Goal: Information Seeking & Learning: Find specific fact

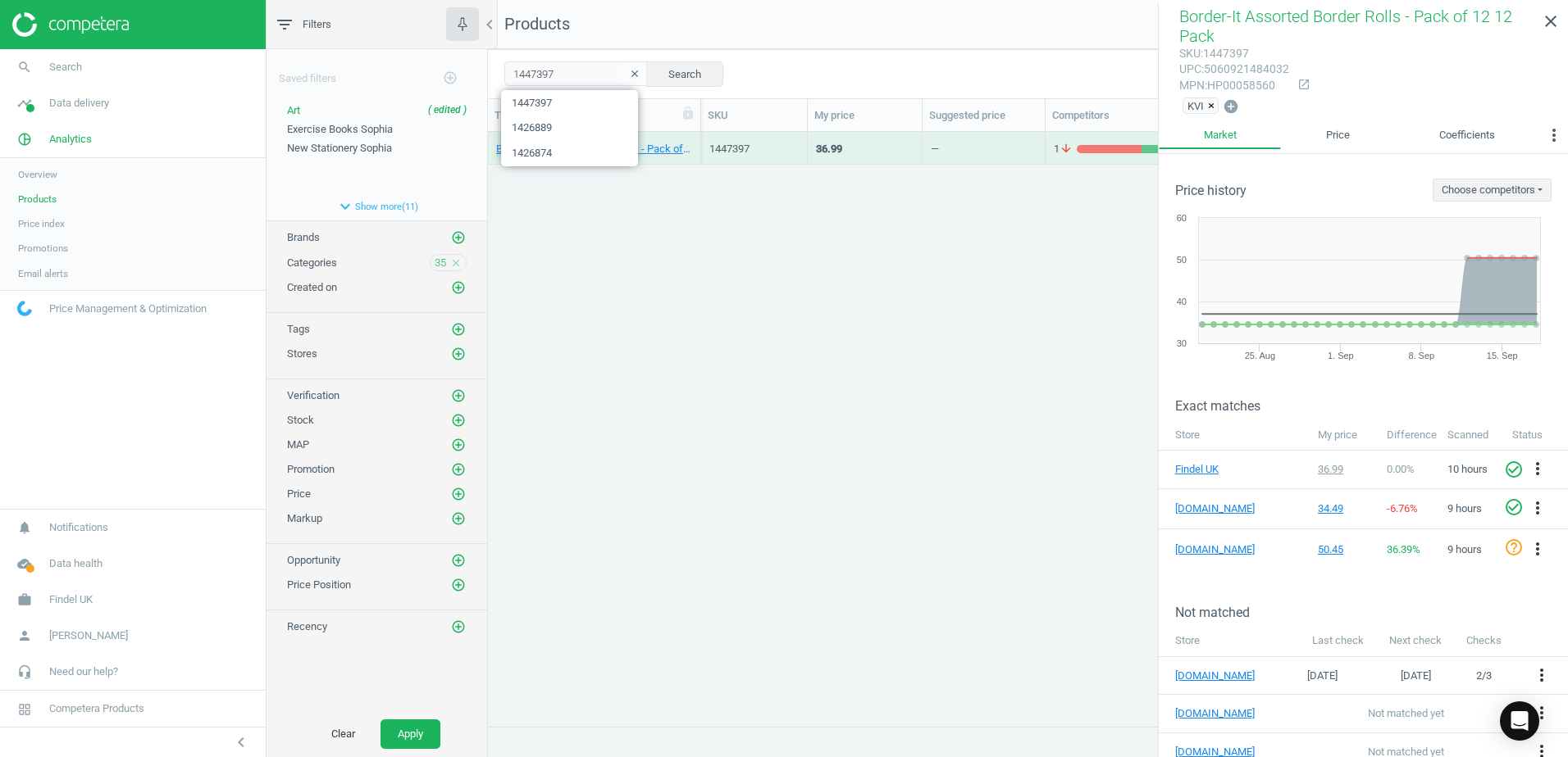
scroll to position [570, 1068]
click at [488, 78] on div "1447397 clear Search Select all on page (1) Save report horizontal_split Expand…" at bounding box center [1028, 73] width 1080 height 49
click at [695, 73] on button "Search" at bounding box center [684, 73] width 77 height 25
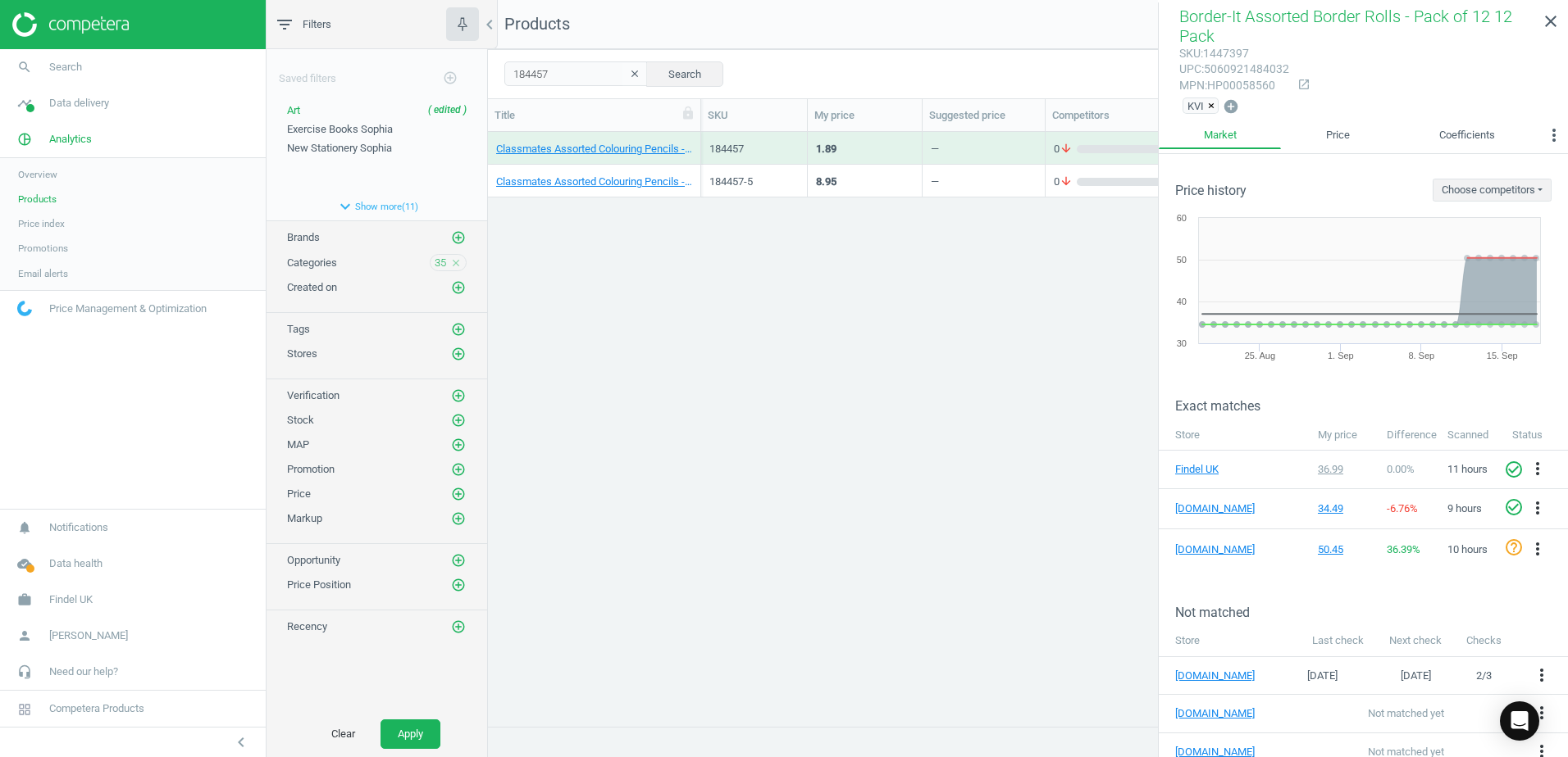
click at [694, 138] on div "Classmates Assorted Colouring Pencils - Pack of 12 12 Pack" at bounding box center [594, 148] width 213 height 33
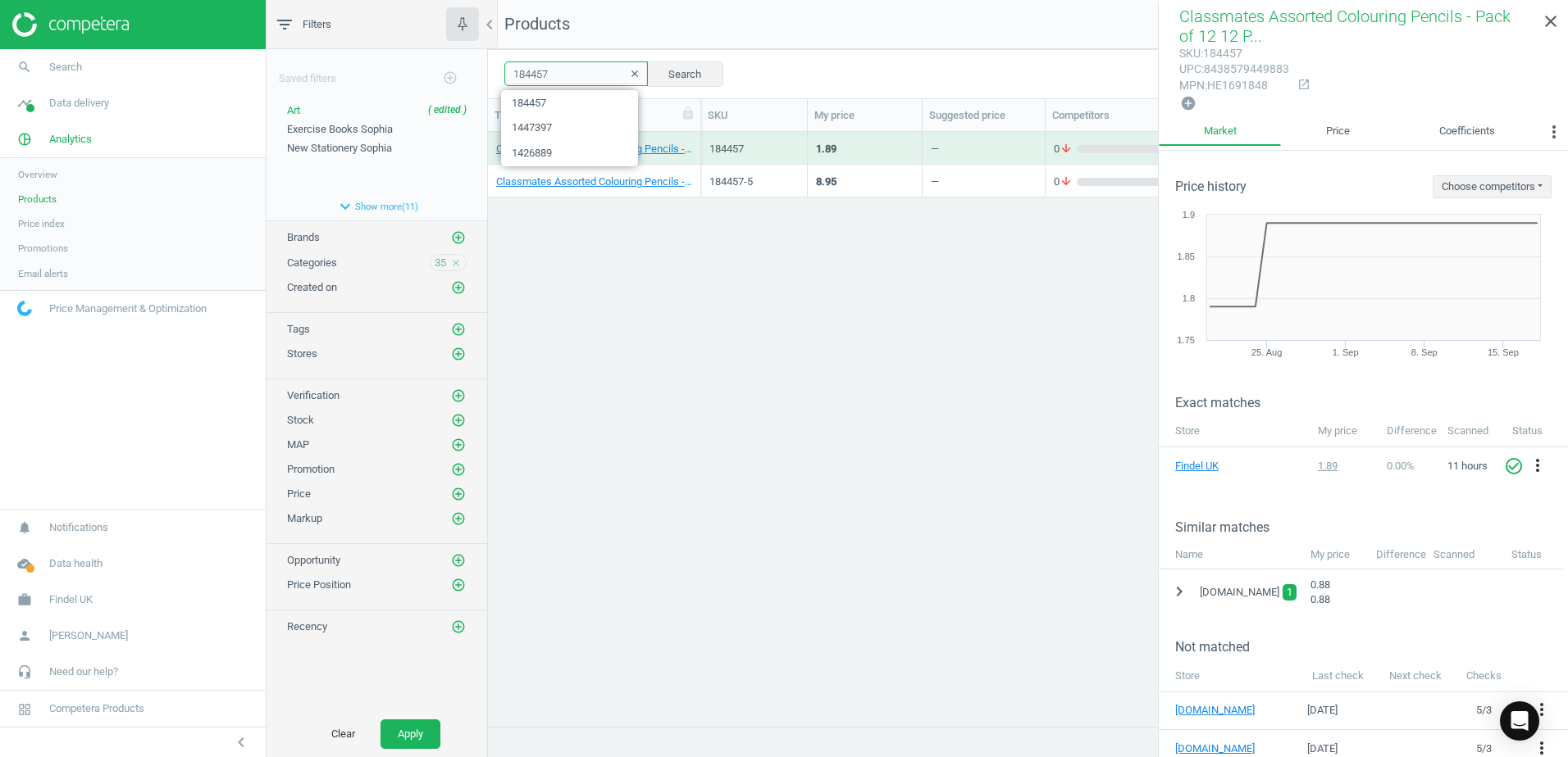
click at [500, 67] on div "184457 clear Search Select all on page (2) Save report horizontal_split Expande…" at bounding box center [1028, 73] width 1080 height 49
paste input "443599"
click at [670, 72] on button "Search" at bounding box center [684, 73] width 77 height 25
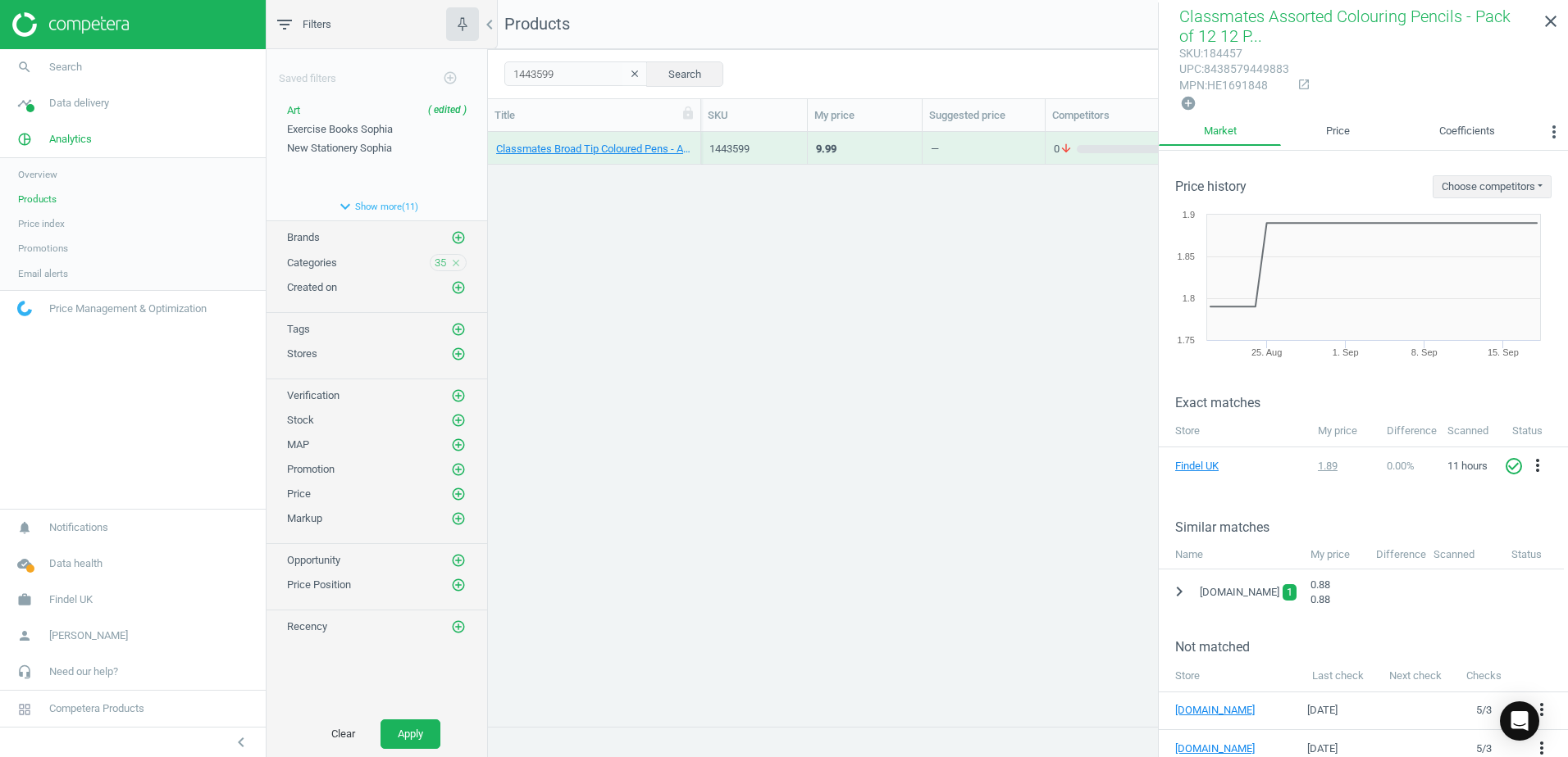
click at [691, 139] on div "Classmates Broad Tip Coloured Pens - Assorted - Pack of 40 40 Pack" at bounding box center [593, 147] width 196 height 28
click at [691, 138] on div "Classmates Broad Tip Coloured Pens - Assorted - Pack of 40 40 Pack" at bounding box center [593, 147] width 196 height 28
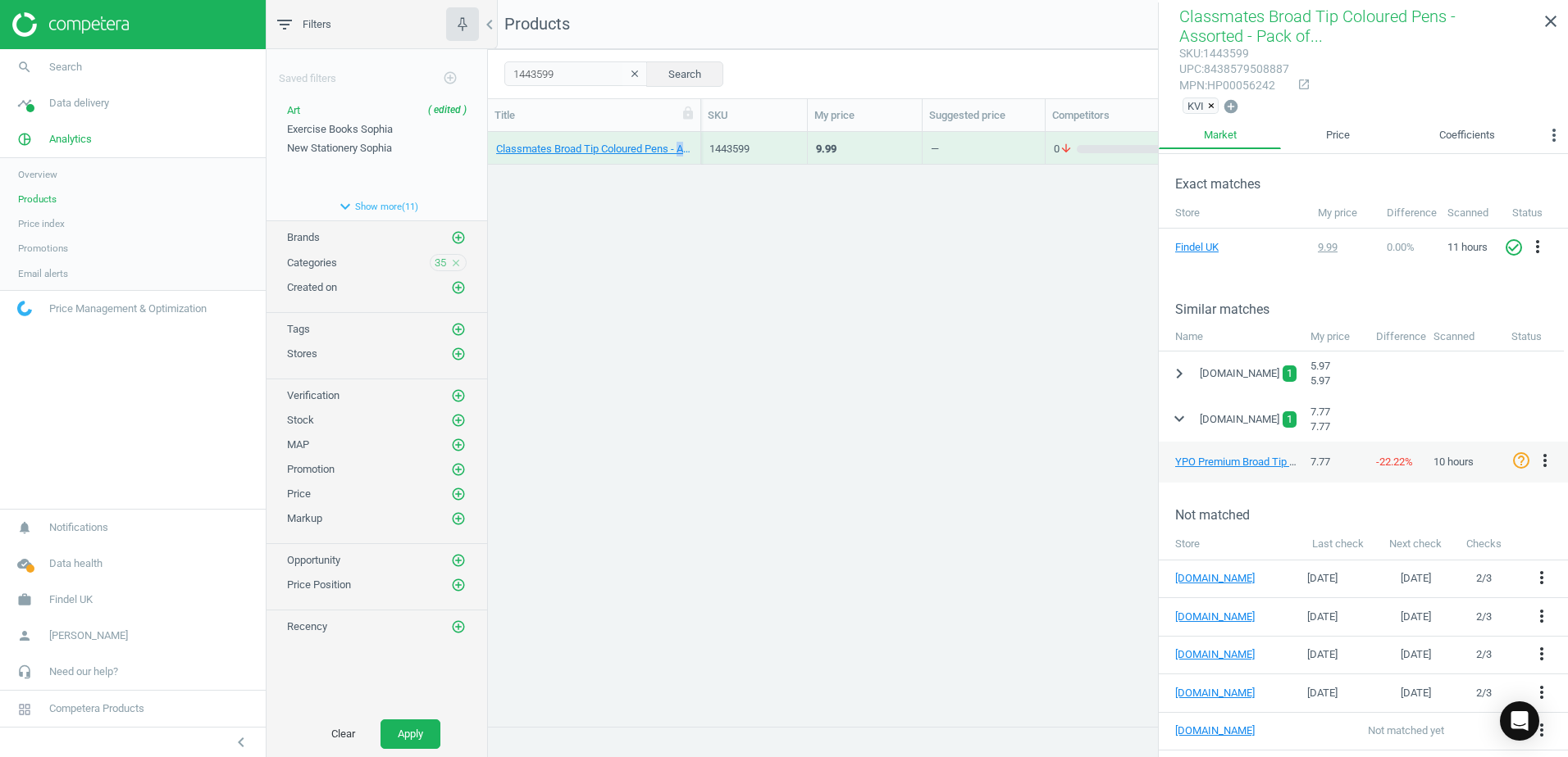
scroll to position [246, 0]
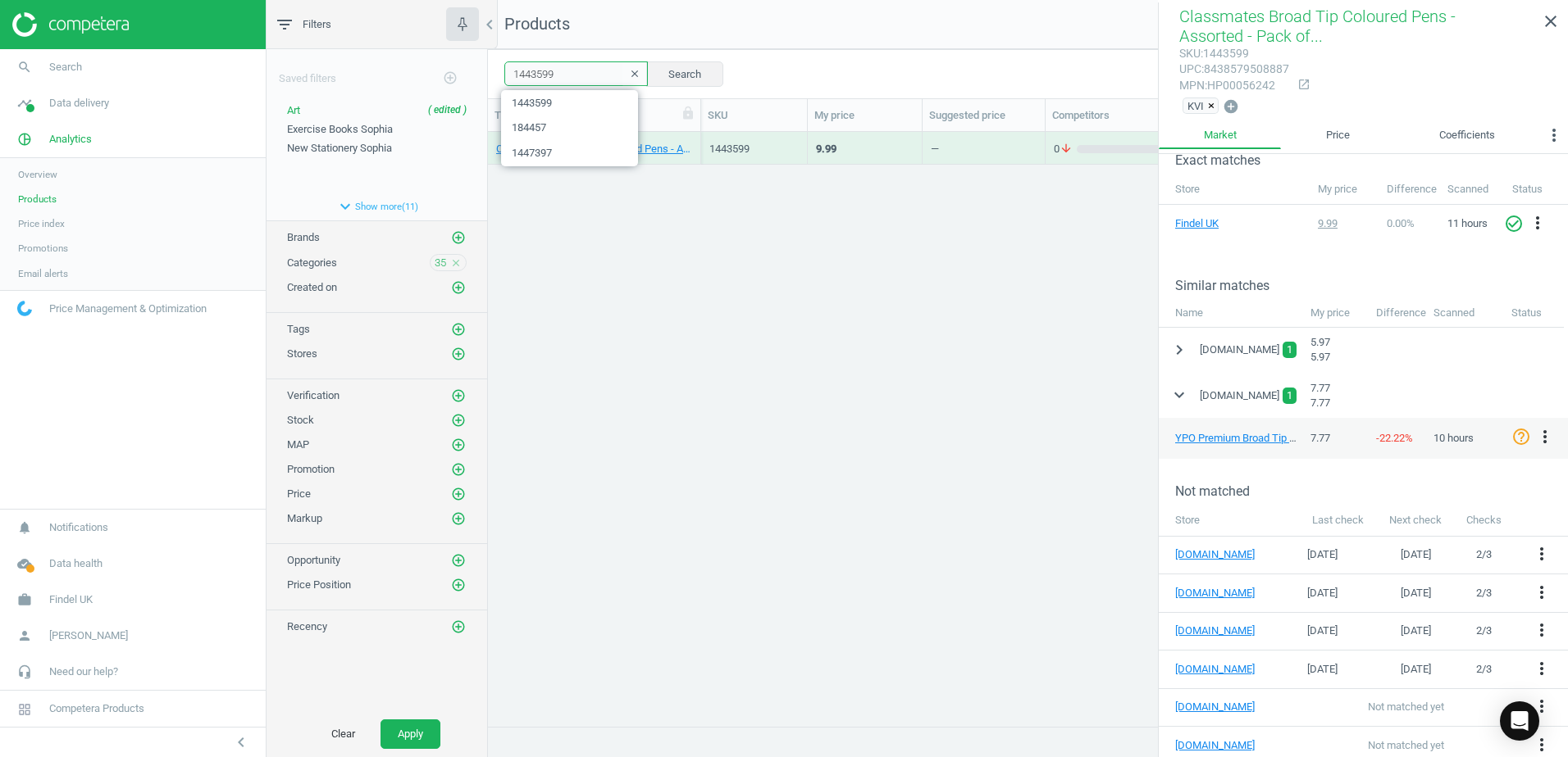
drag, startPoint x: 565, startPoint y: 79, endPoint x: 473, endPoint y: 76, distance: 92.0
click at [473, 76] on div "filter_list Filters chevron_left Saved filters add_circle_outline Art ( edited …" at bounding box center [917, 378] width 1301 height 757
paste input "0"
type input "1443590"
click at [672, 71] on button "Search" at bounding box center [684, 73] width 77 height 25
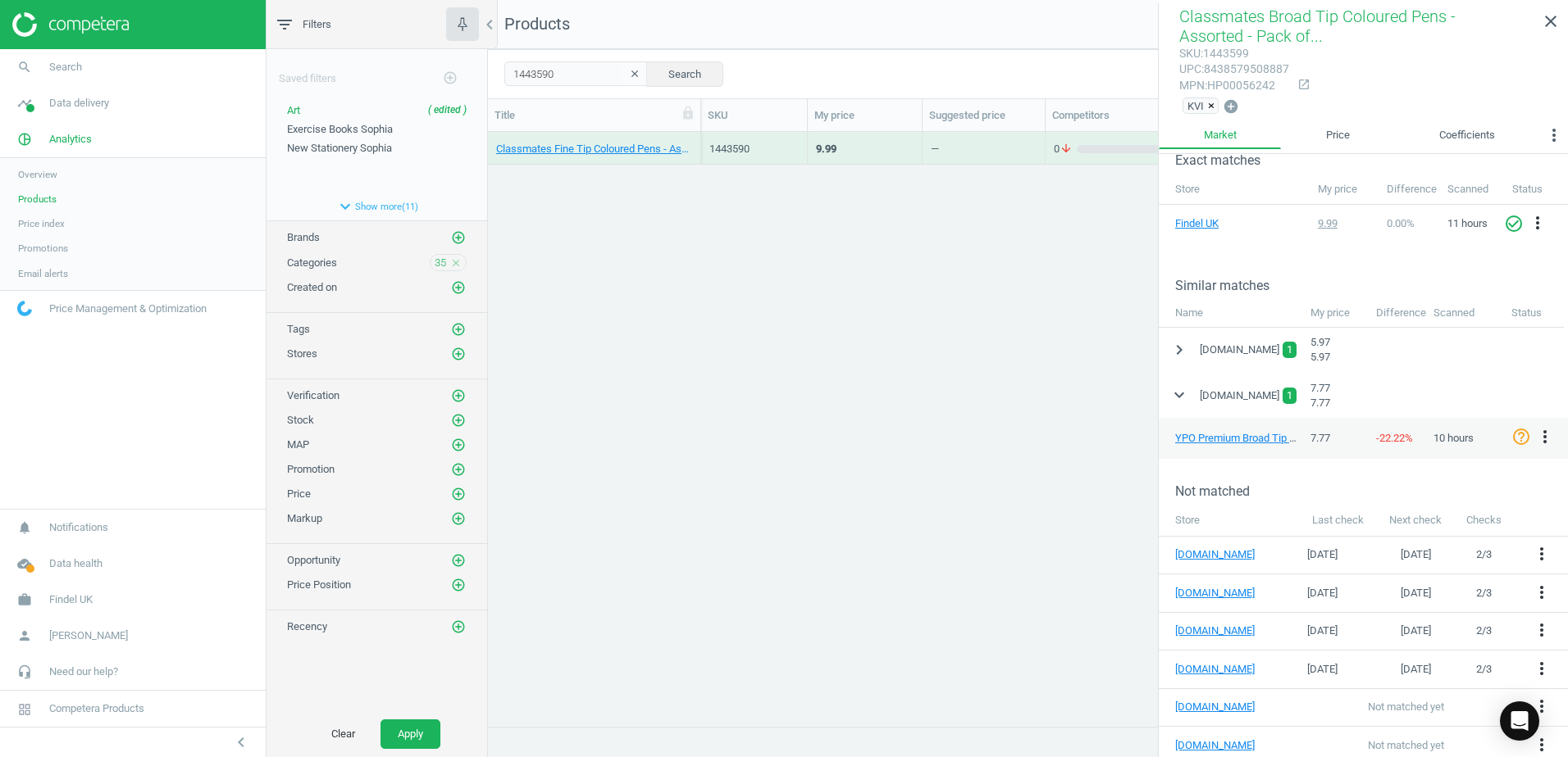
click at [695, 140] on div "Classmates Fine Tip Coloured Pens - Assorted - Pack of 40 40 Pack" at bounding box center [594, 148] width 213 height 33
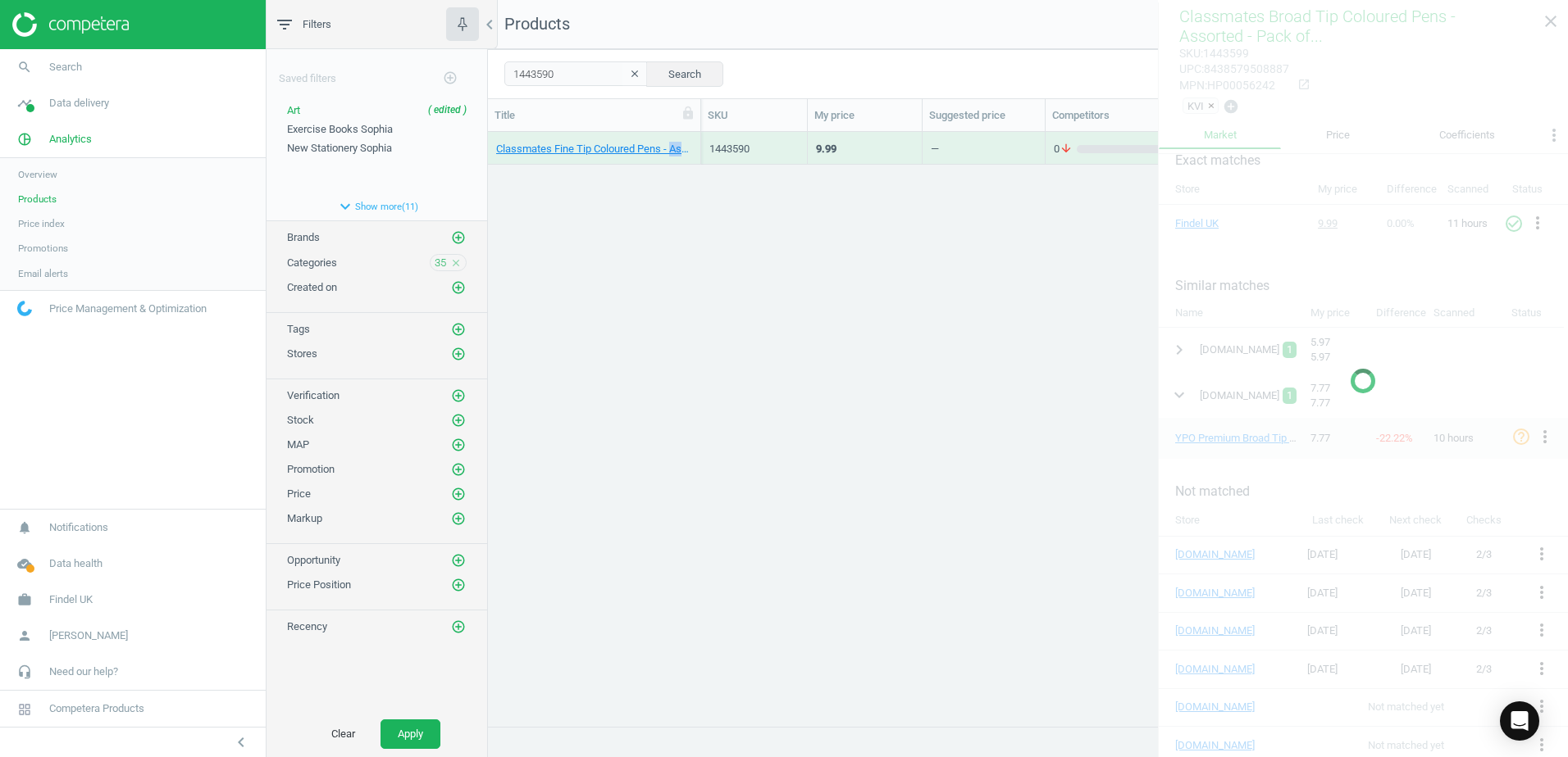
click at [695, 140] on div "Classmates Fine Tip Coloured Pens - Assorted - Pack of 40 40 Pack" at bounding box center [594, 148] width 213 height 33
